Goal: Transaction & Acquisition: Purchase product/service

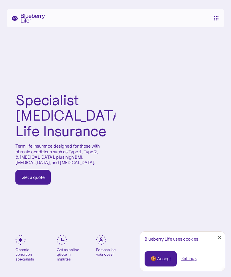
click at [36, 180] on div "Get a quote" at bounding box center [32, 178] width 23 height 6
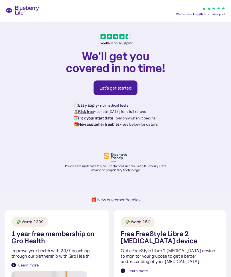
click at [121, 90] on div "Let's get started" at bounding box center [115, 88] width 32 height 6
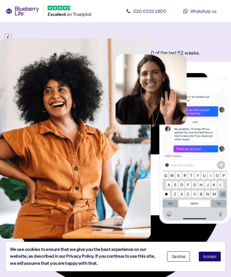
click at [215, 254] on button "Accept" at bounding box center [209, 257] width 23 height 10
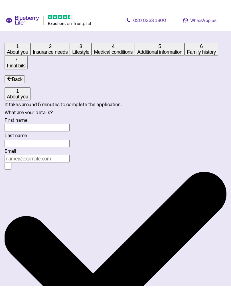
scroll to position [11, 0]
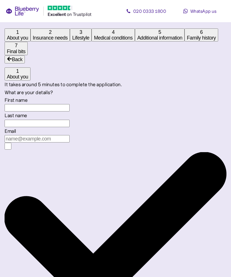
click at [70, 112] on input "First name" at bounding box center [37, 107] width 65 height 7
type input "Candice"
click at [70, 127] on input "Last name" at bounding box center [37, 123] width 65 height 7
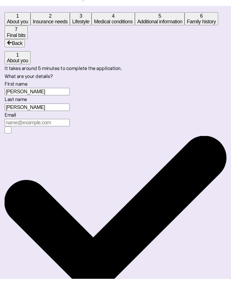
type input "Slaughter"
click at [70, 143] on input "Email" at bounding box center [37, 138] width 65 height 7
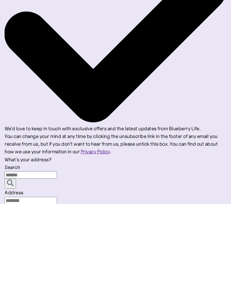
type input "cslaughter2403@gmail.com"
click at [14, 271] on icon "button" at bounding box center [10, 274] width 7 height 7
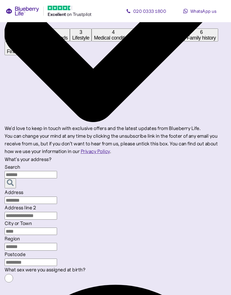
click at [57, 171] on input "Search" at bounding box center [31, 174] width 52 height 7
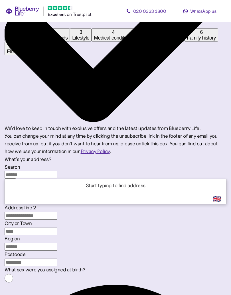
scroll to position [196, 0]
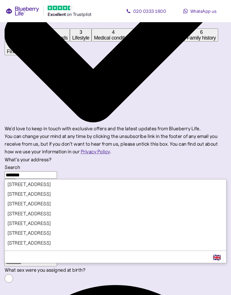
type input "********"
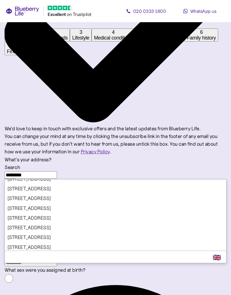
scroll to position [133, 0]
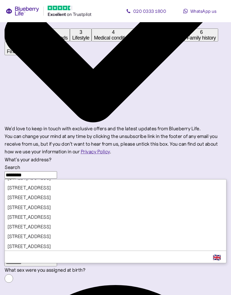
click at [167, 164] on div "Search ******** 16 Winchester Road, Rustington, Littlehampton, BN16 1 Wincheste…" at bounding box center [116, 215] width 222 height 103
type input "**********"
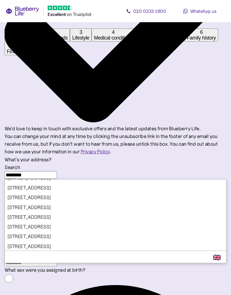
type input "********"
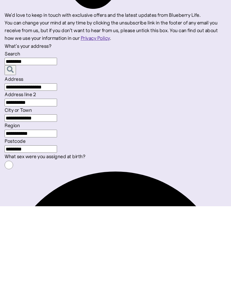
scroll to position [230, 0]
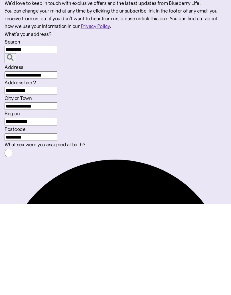
type input "********"
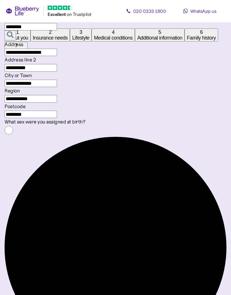
scroll to position [348, 0]
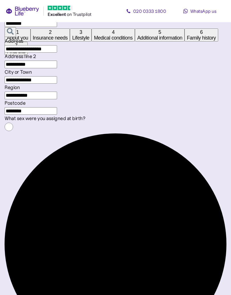
type input "24"
type input "4"
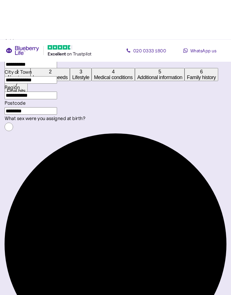
scroll to position [387, 0]
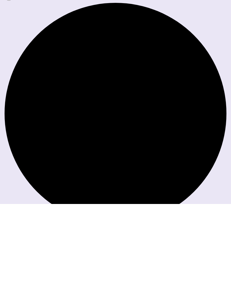
type input "****"
type input "5"
type input "0"
type input "5"
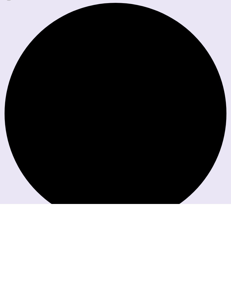
type input "0"
type input "6"
type input "1"
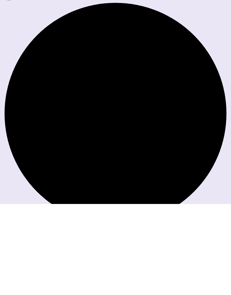
type input "0"
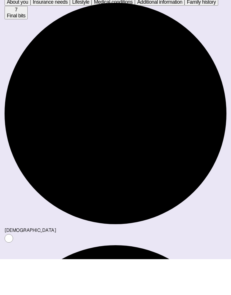
scroll to position [453, 0]
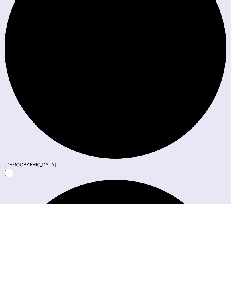
type input "14"
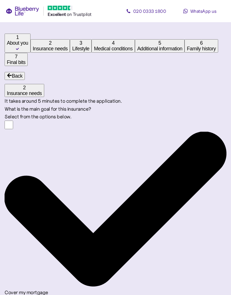
click at [48, 277] on label "Cover my mortgage" at bounding box center [27, 293] width 44 height 6
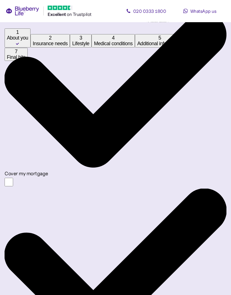
scroll to position [119, 0]
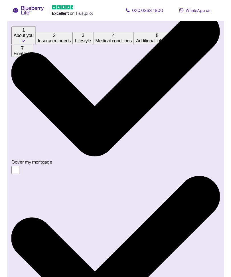
scroll to position [120, 0]
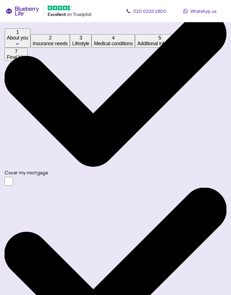
type input "**"
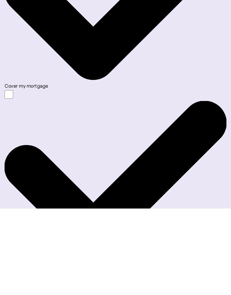
type input "*******"
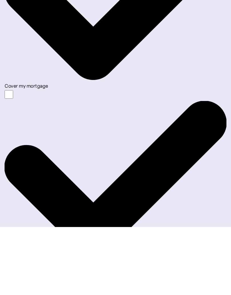
scroll to position [141, 0]
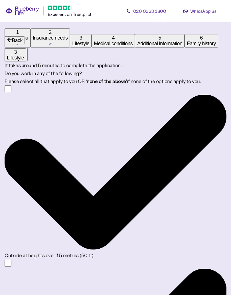
scroll to position [38, 0]
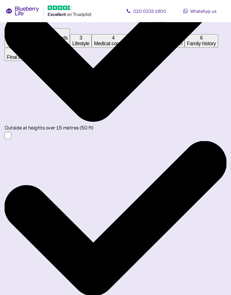
scroll to position [164, 0]
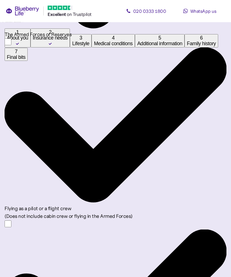
scroll to position [430, 0]
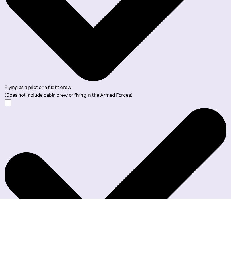
type input "*"
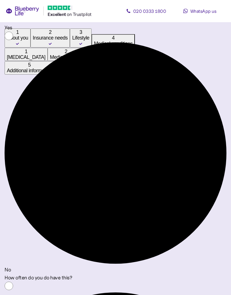
scroll to position [353, 0]
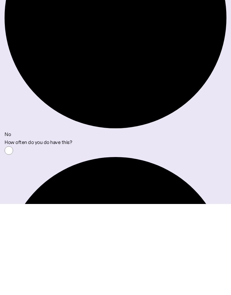
type input "****"
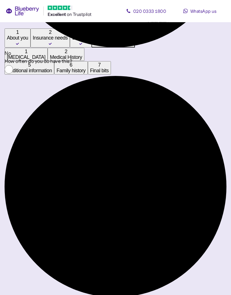
scroll to position [570, 0]
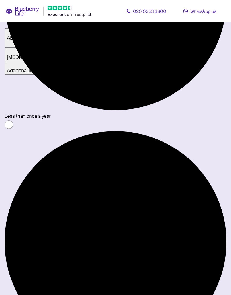
scroll to position [759, 0]
